Goal: Find specific page/section: Find specific page/section

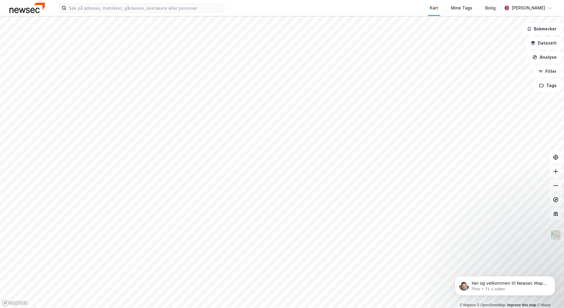
click at [160, 2] on div "Kart Mine Tags Bolig [PERSON_NAME]" at bounding box center [282, 8] width 564 height 16
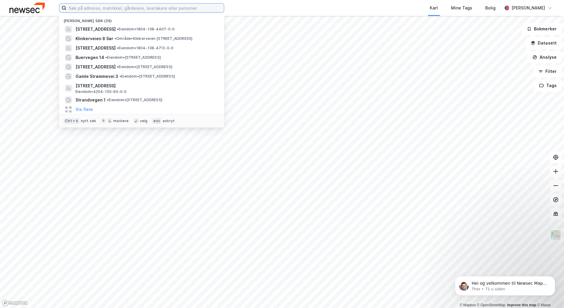
click at [160, 7] on input at bounding box center [144, 8] width 157 height 9
paste input "Strandveien"
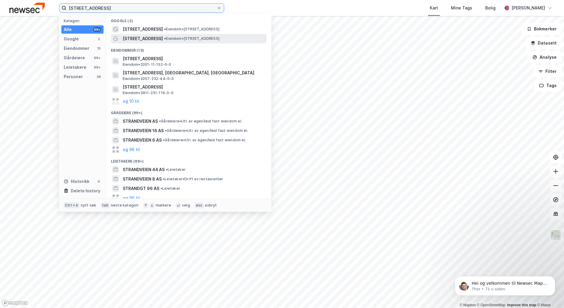
type input "[STREET_ADDRESS]"
click at [183, 38] on span "• Eiendom • [STREET_ADDRESS]" at bounding box center [191, 38] width 55 height 5
